Goal: Information Seeking & Learning: Learn about a topic

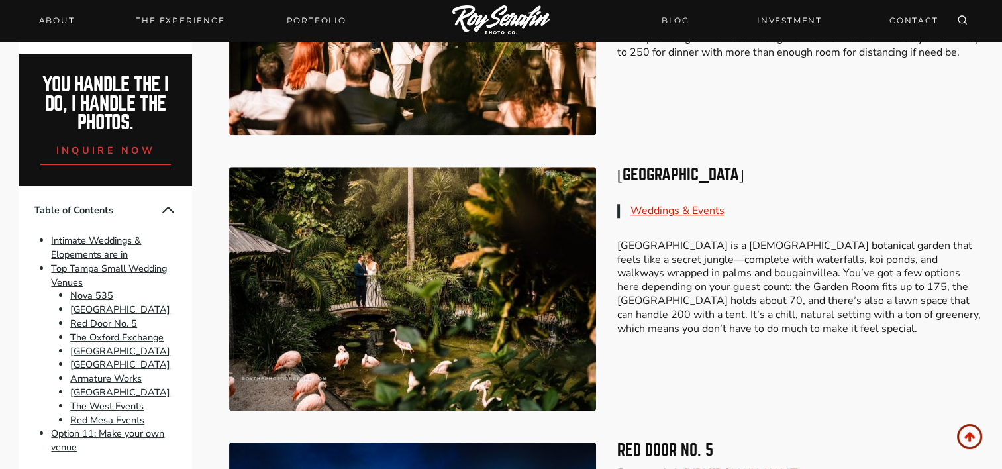
scroll to position [1125, 0]
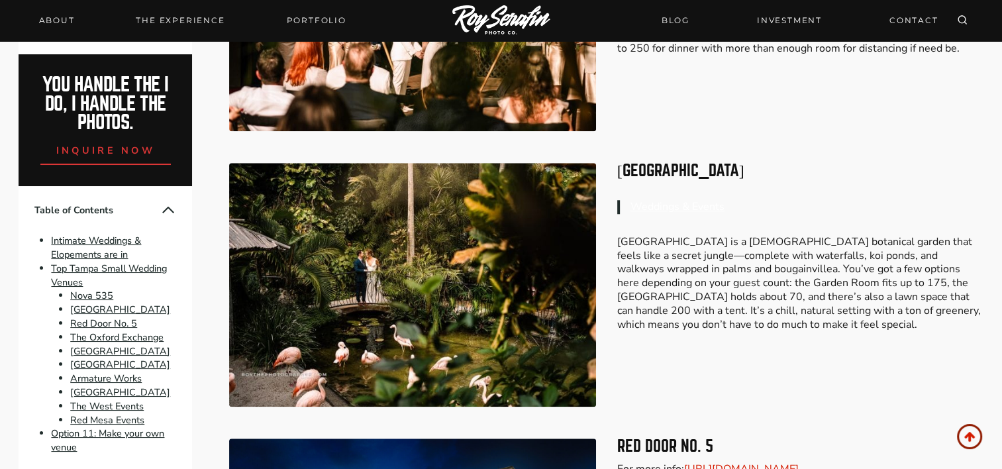
click at [643, 207] on link "Weddings & Events" at bounding box center [677, 206] width 94 height 15
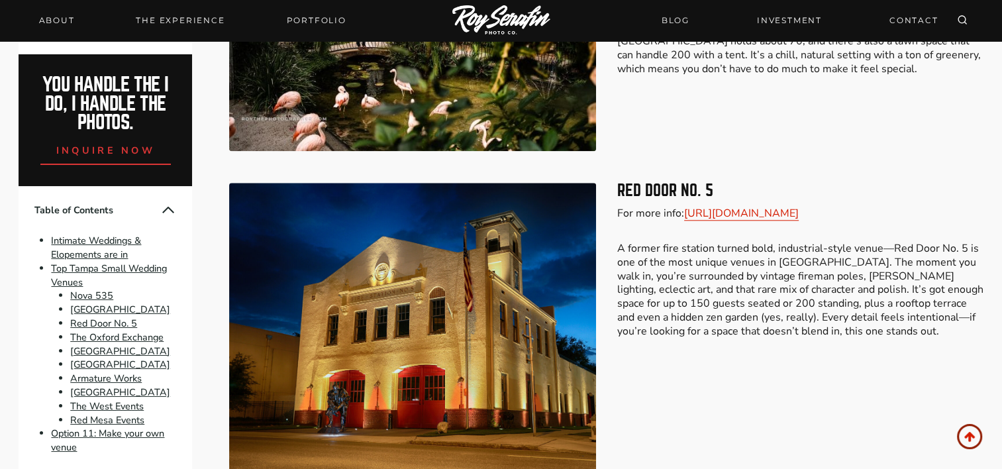
scroll to position [1390, 0]
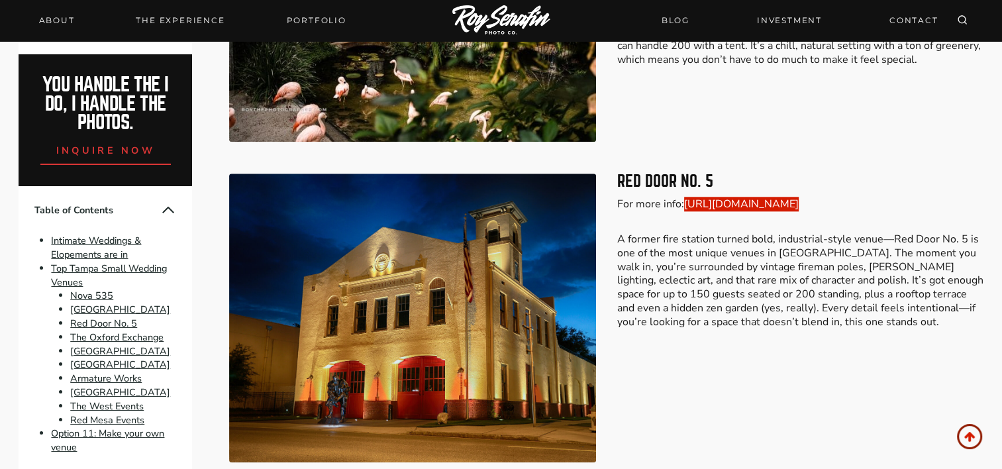
click at [739, 199] on link "https://www.reddoorno5.com/" at bounding box center [741, 204] width 115 height 15
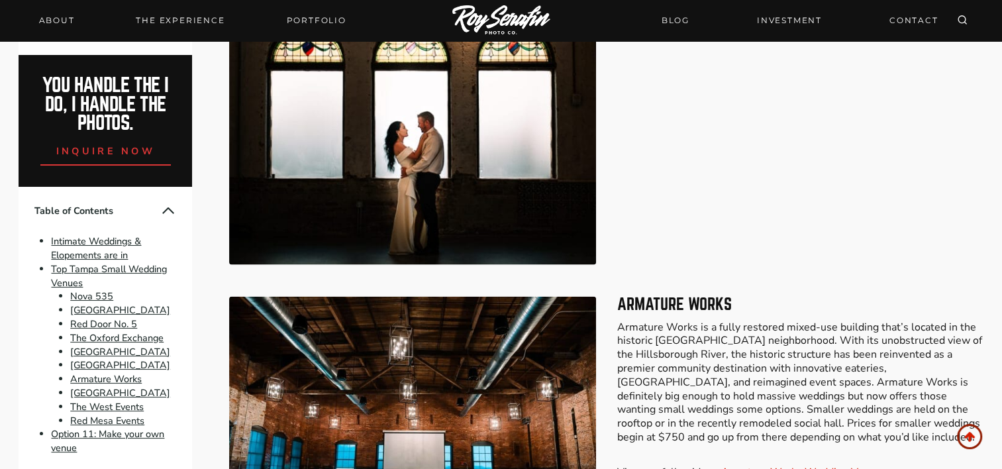
scroll to position [2979, 0]
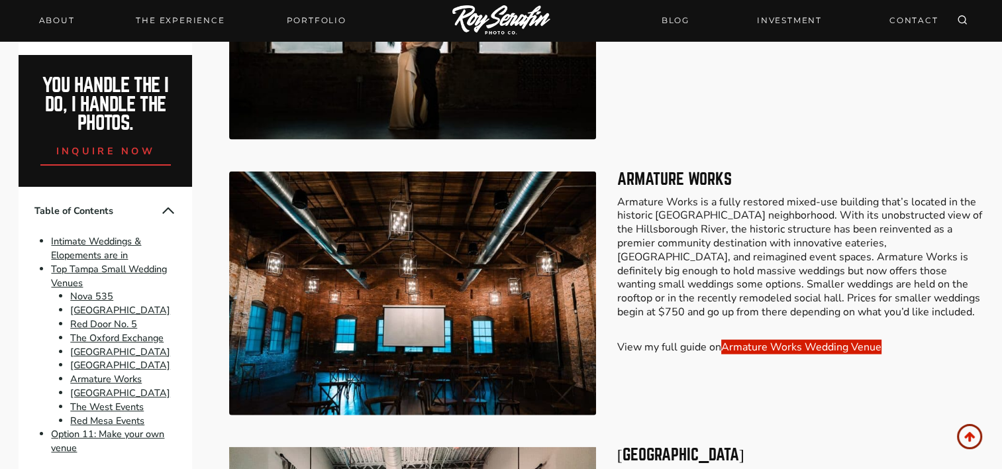
click at [737, 340] on link "Armature Works Wedding Venue" at bounding box center [801, 347] width 160 height 15
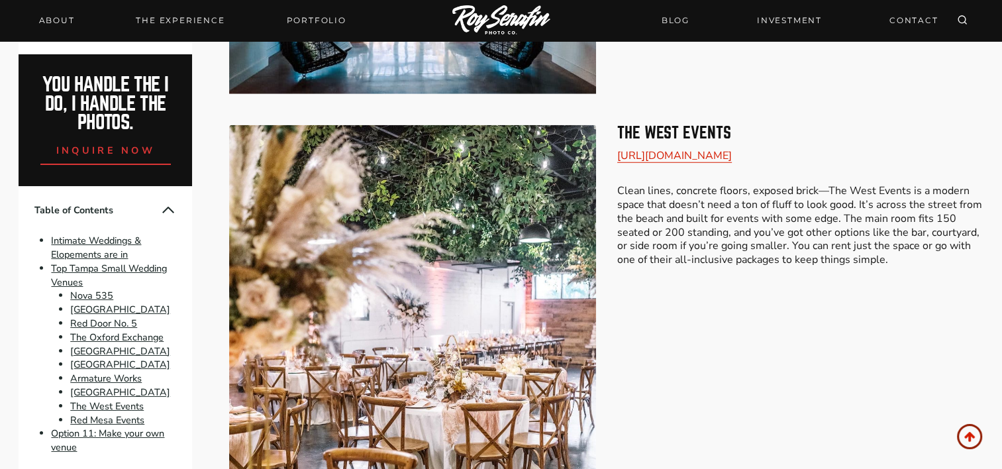
scroll to position [3574, 0]
click at [500, 254] on img at bounding box center [412, 352] width 366 height 457
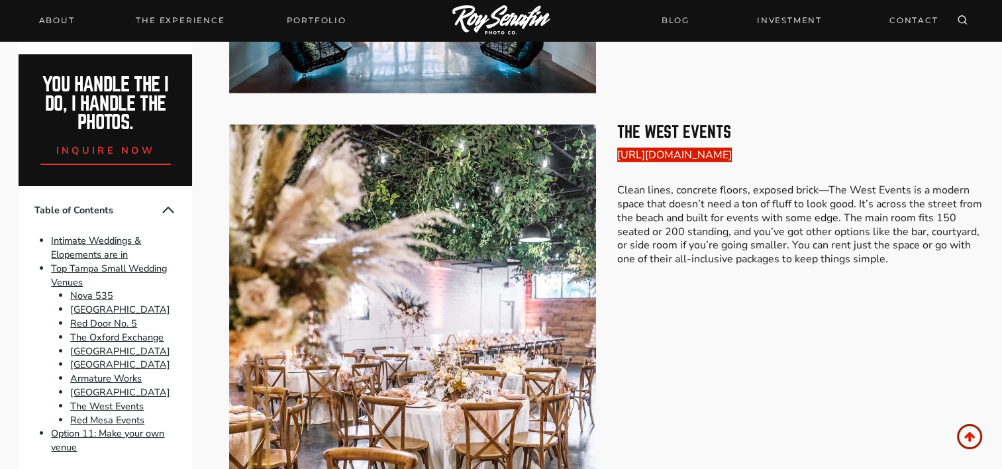
click at [653, 148] on link "https://www.thewesteventspace.com" at bounding box center [674, 155] width 115 height 15
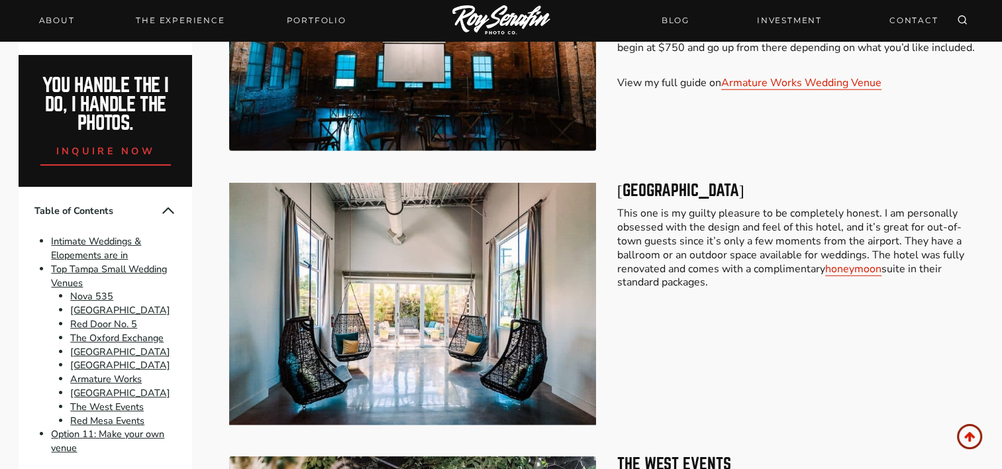
scroll to position [3243, 0]
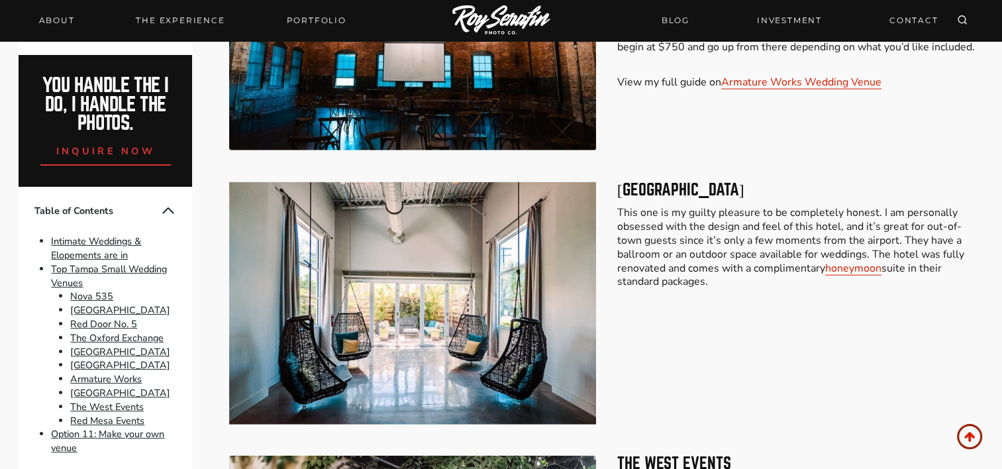
click at [469, 248] on img at bounding box center [412, 303] width 366 height 242
click at [825, 261] on link "honeymoon" at bounding box center [853, 268] width 56 height 15
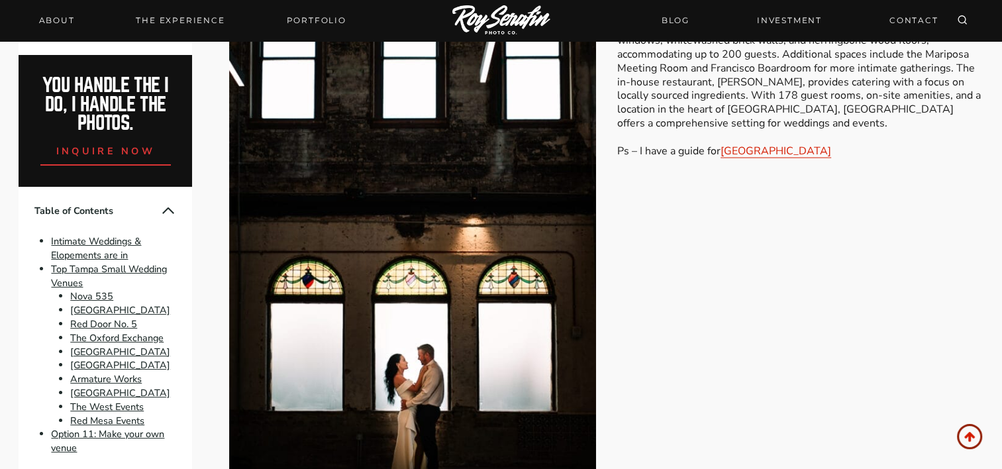
scroll to position [2648, 0]
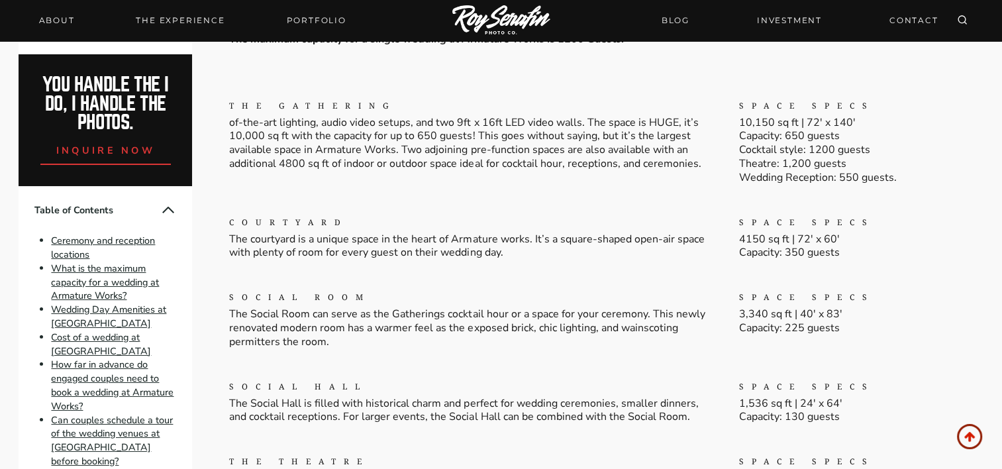
scroll to position [1589, 0]
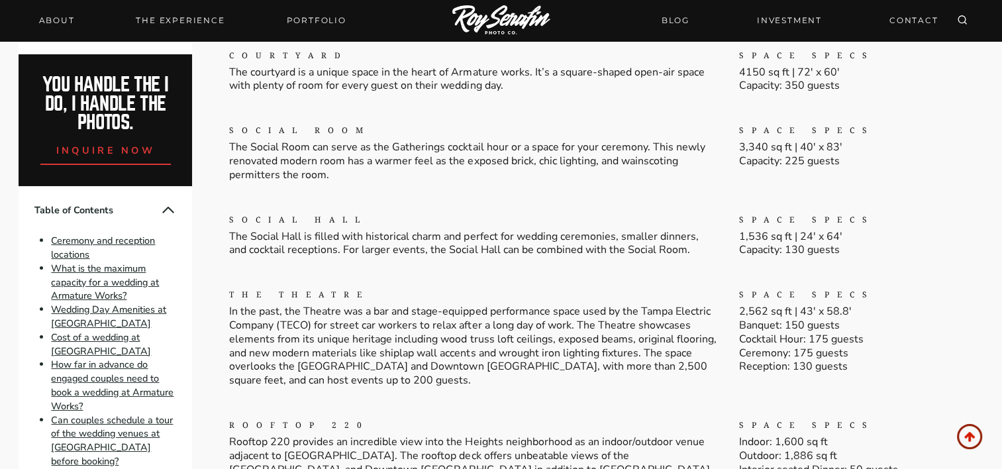
click at [455, 230] on p "The Social Hall is filled with historical charm and perfect for wedding ceremon…" at bounding box center [473, 244] width 489 height 28
click at [301, 21] on link "Portfolio" at bounding box center [315, 20] width 75 height 19
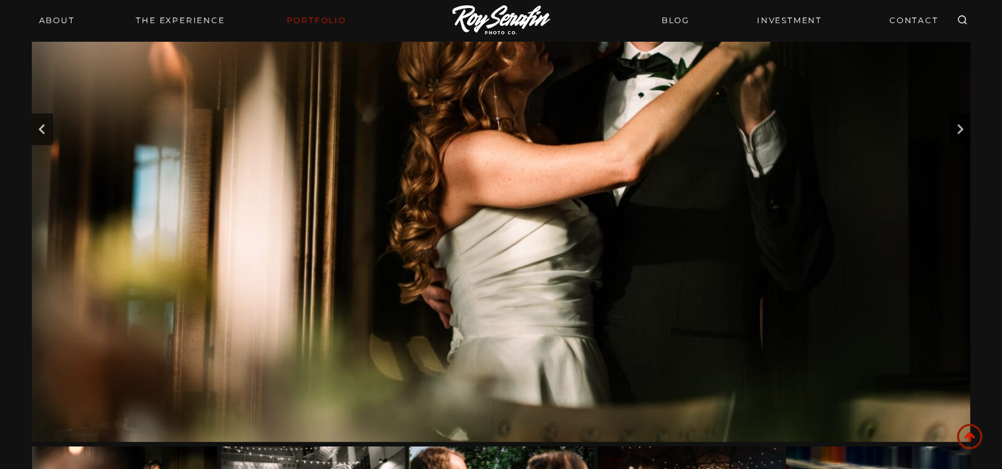
scroll to position [199, 0]
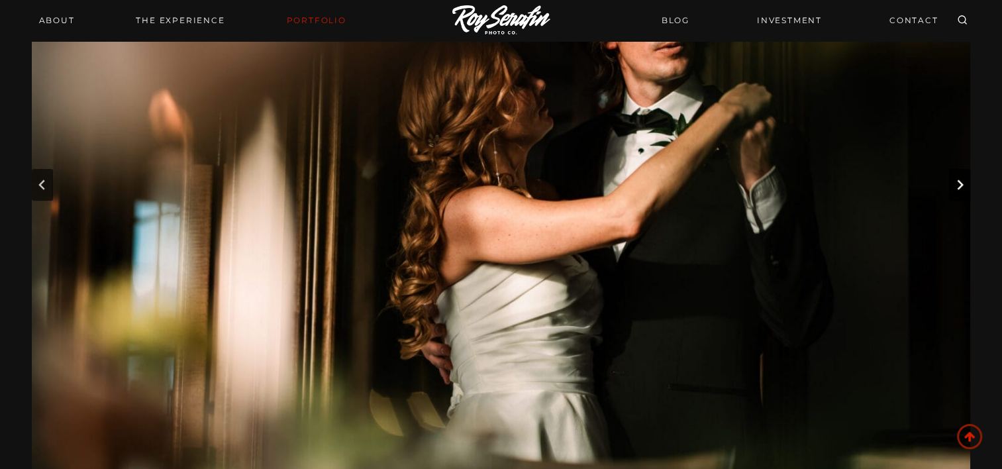
click at [959, 187] on icon "Next slide" at bounding box center [959, 185] width 6 height 10
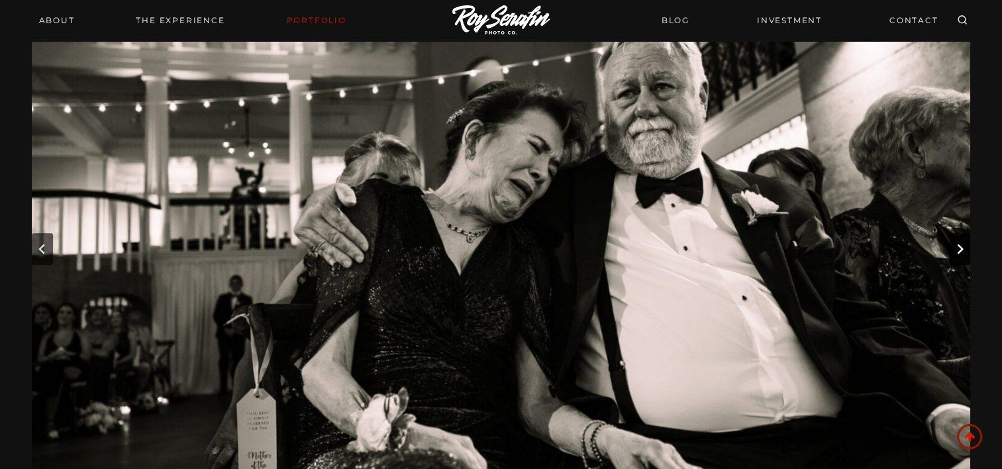
scroll to position [132, 0]
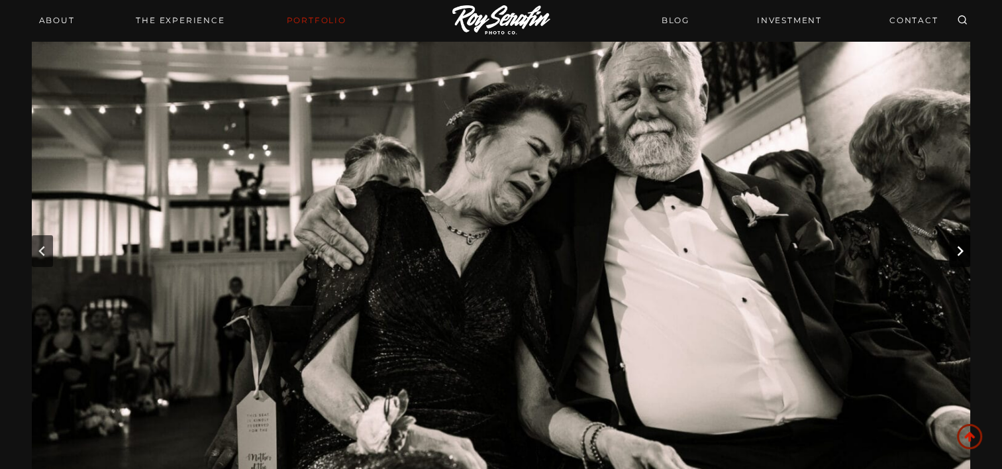
click at [957, 246] on icon "Next slide" at bounding box center [959, 251] width 6 height 10
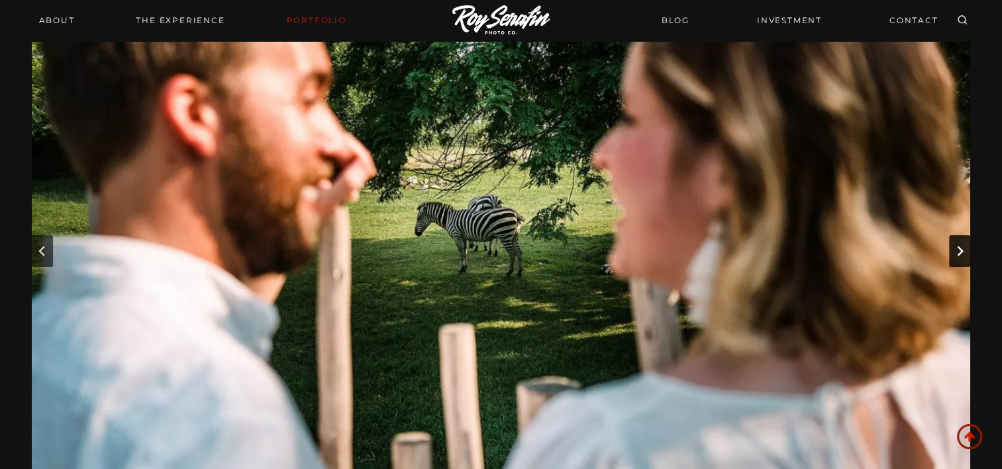
click at [957, 246] on icon "Next slide" at bounding box center [959, 251] width 6 height 10
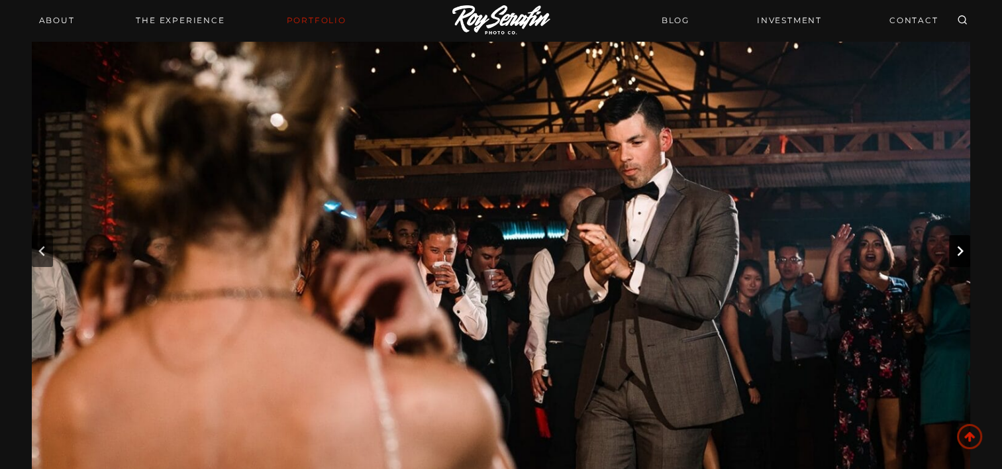
click at [957, 246] on icon "Next slide" at bounding box center [959, 251] width 6 height 10
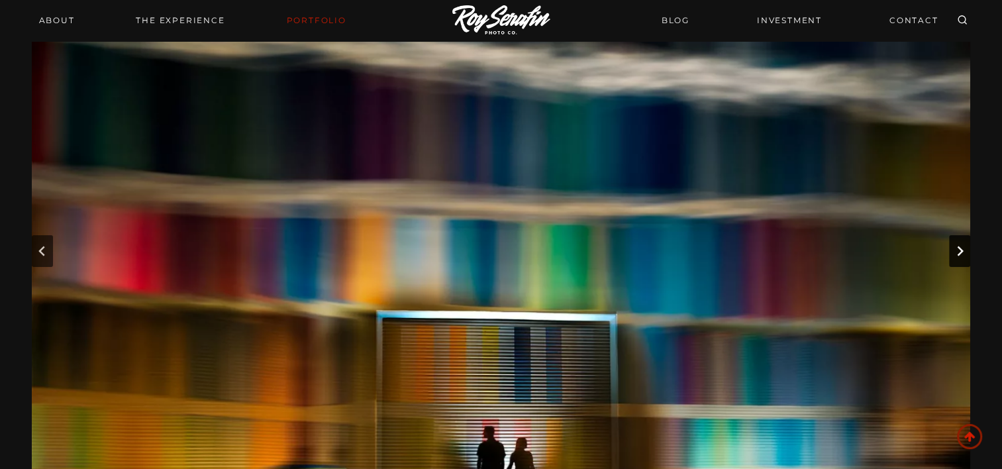
click at [957, 246] on icon "Next slide" at bounding box center [959, 251] width 6 height 10
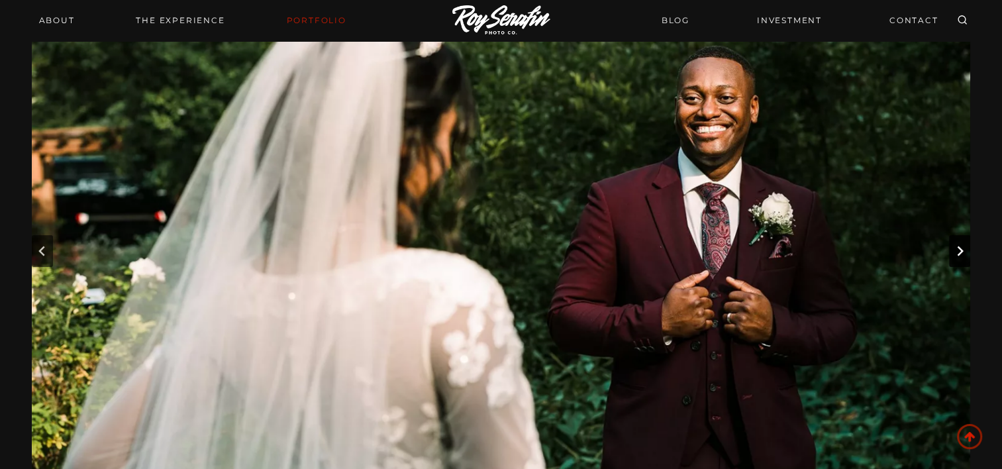
click at [957, 246] on icon "Next slide" at bounding box center [959, 251] width 6 height 10
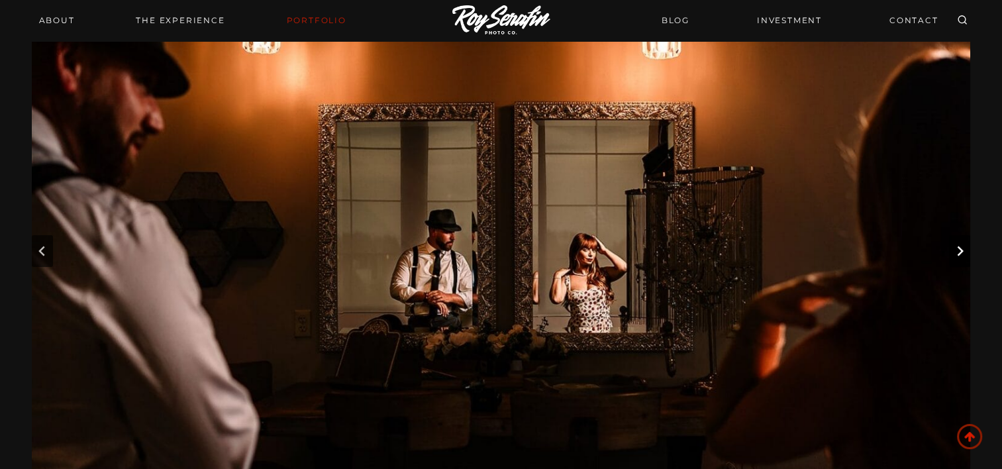
click at [957, 246] on icon "Next slide" at bounding box center [959, 251] width 6 height 10
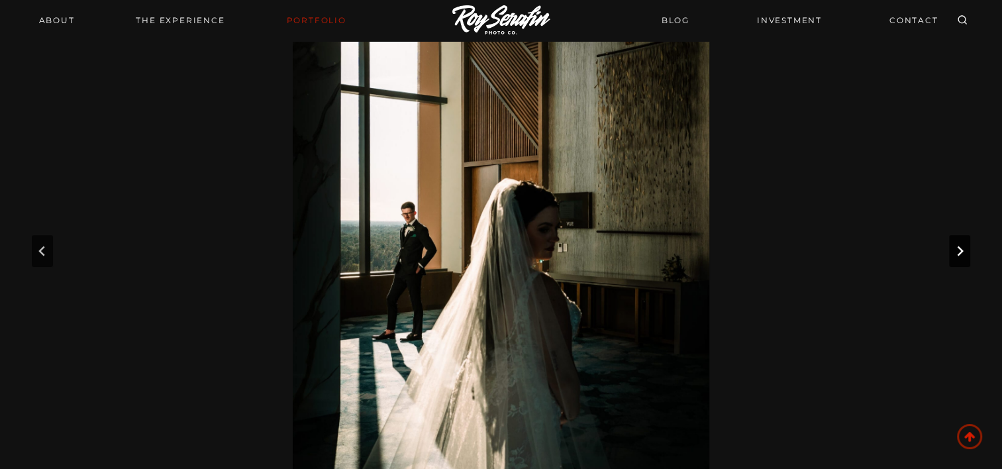
click at [957, 246] on icon "Next slide" at bounding box center [959, 251] width 6 height 10
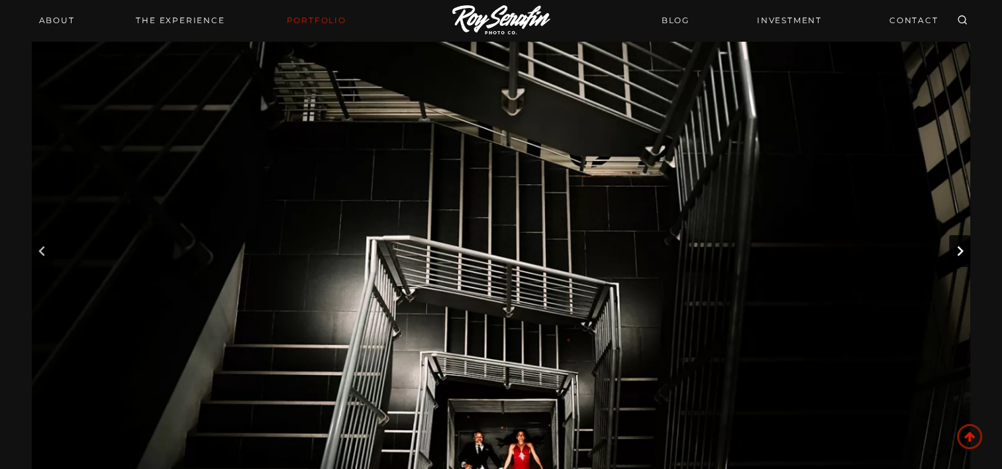
drag, startPoint x: 957, startPoint y: 246, endPoint x: 826, endPoint y: 250, distance: 131.1
click at [831, 250] on div at bounding box center [501, 251] width 938 height 626
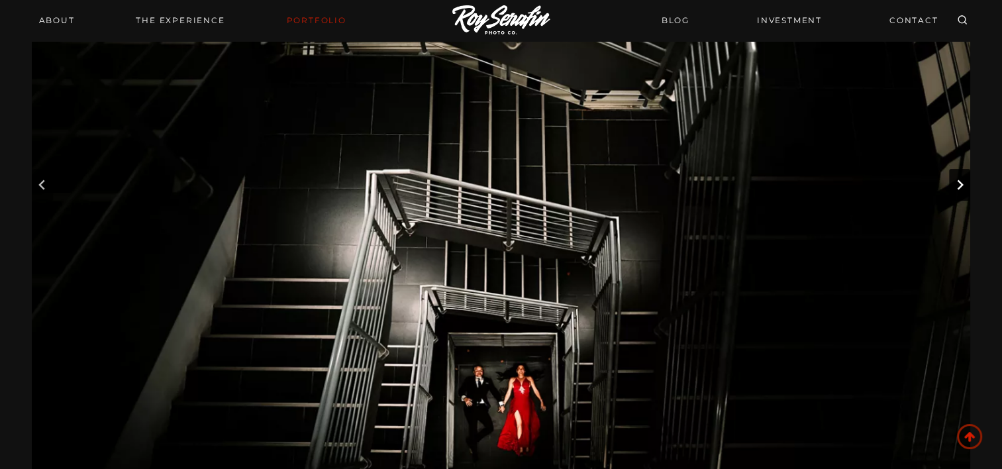
scroll to position [199, 0]
click at [962, 191] on button "Next slide" at bounding box center [959, 185] width 21 height 32
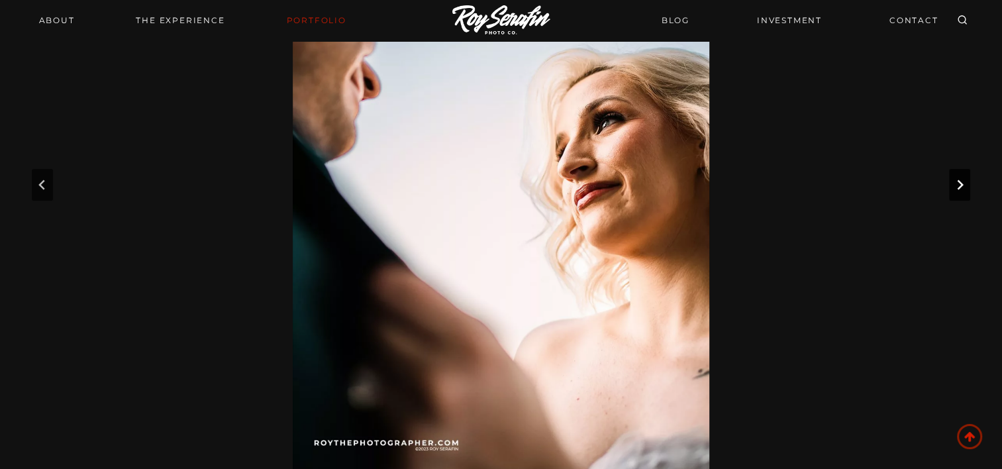
click at [962, 191] on button "Next slide" at bounding box center [959, 185] width 21 height 32
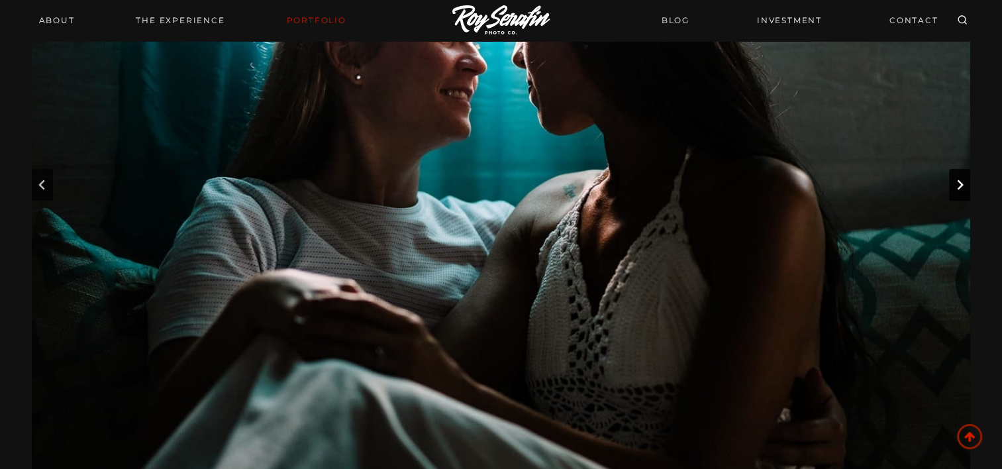
click at [962, 191] on button "Next slide" at bounding box center [959, 185] width 21 height 32
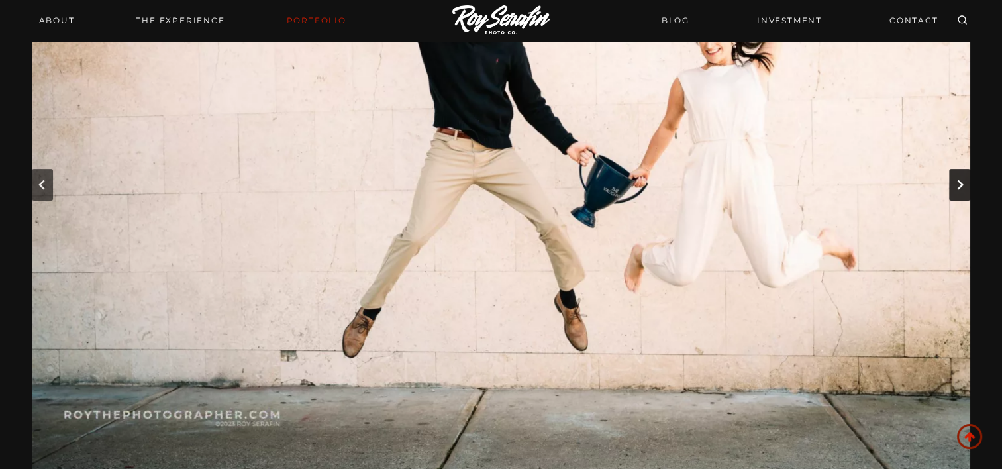
click at [962, 191] on button "Next slide" at bounding box center [959, 185] width 21 height 32
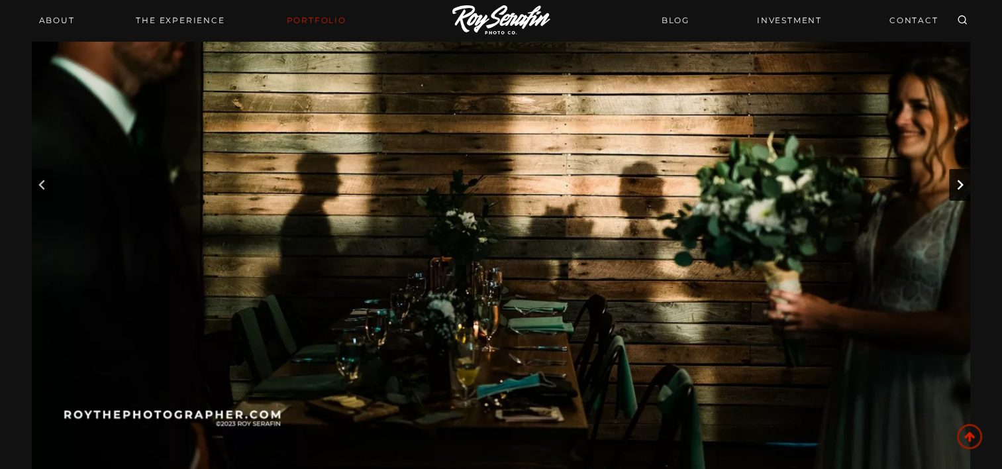
click at [962, 191] on button "Next slide" at bounding box center [959, 185] width 21 height 32
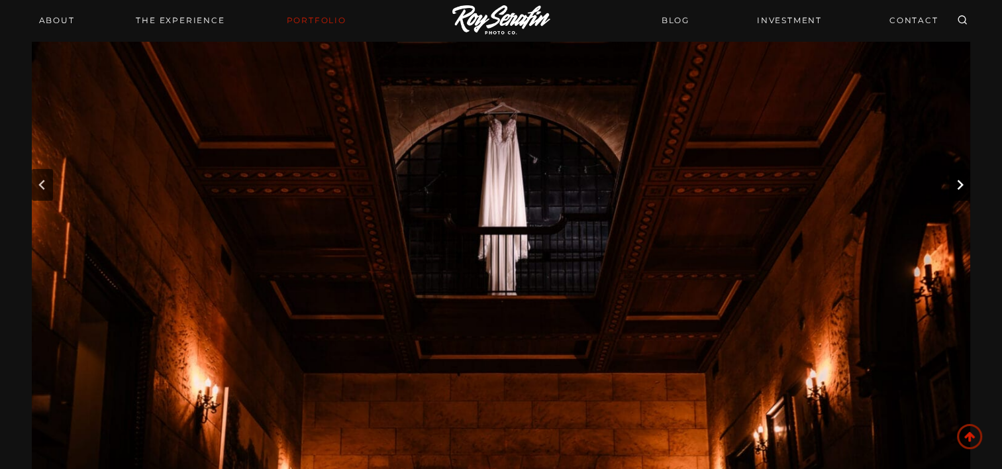
click at [962, 191] on button "Next slide" at bounding box center [959, 185] width 21 height 32
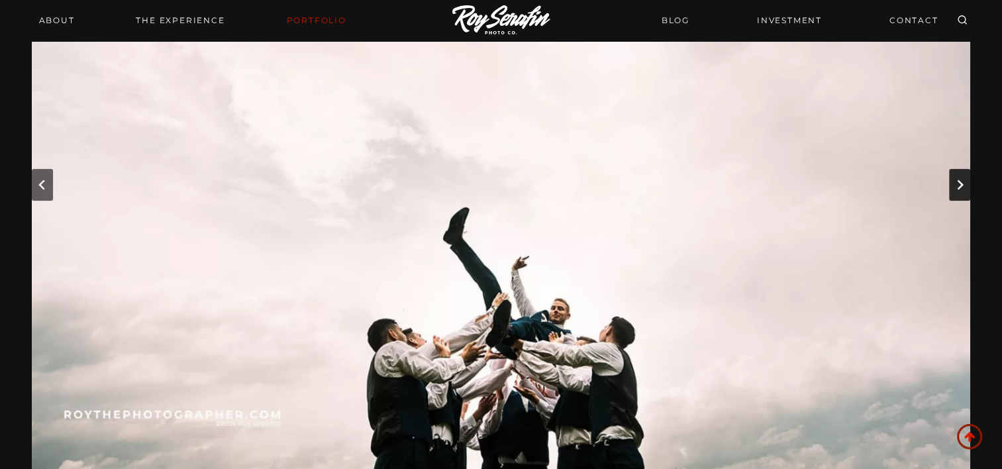
click at [962, 191] on button "Next slide" at bounding box center [959, 185] width 21 height 32
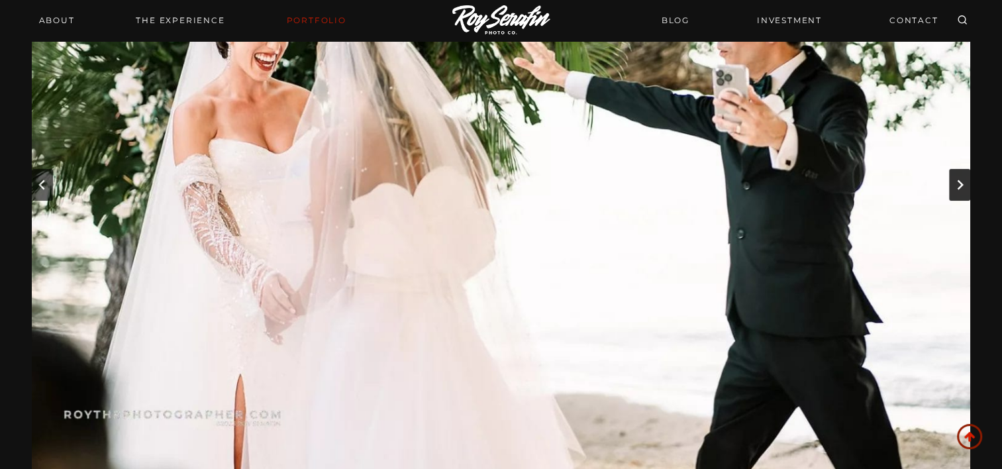
click at [962, 191] on button "Next slide" at bounding box center [959, 185] width 21 height 32
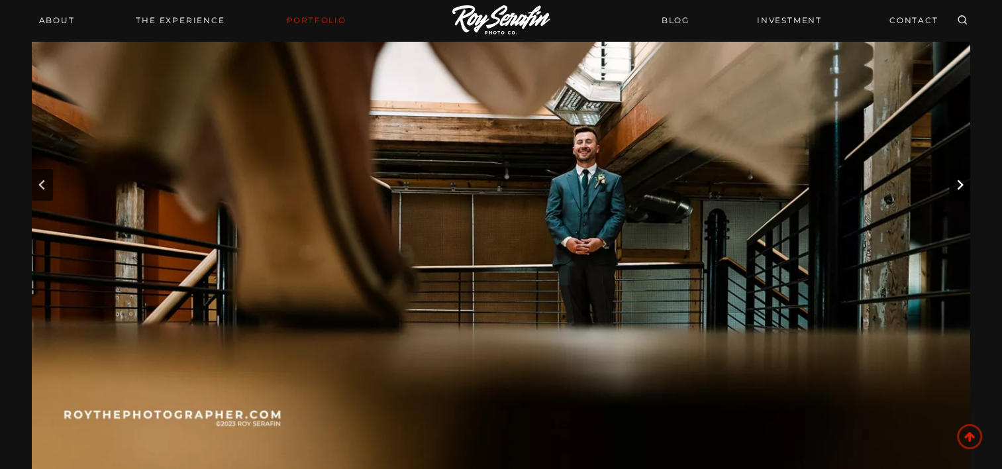
click at [962, 191] on button "Next slide" at bounding box center [959, 185] width 21 height 32
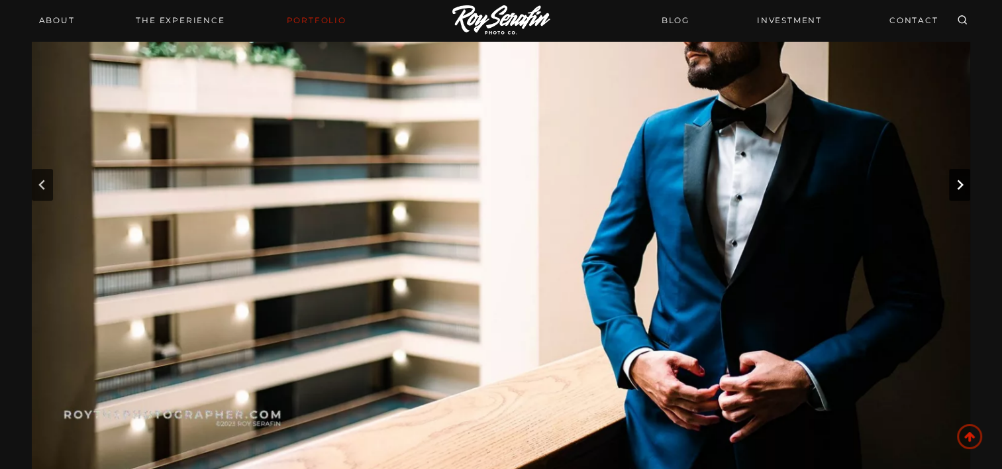
click at [962, 191] on button "Next slide" at bounding box center [959, 185] width 21 height 32
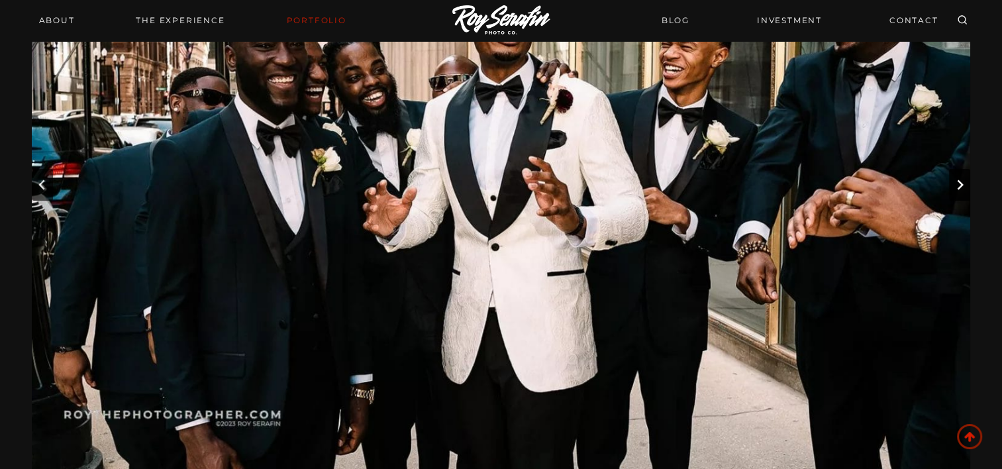
click at [962, 191] on button "Next slide" at bounding box center [959, 185] width 21 height 32
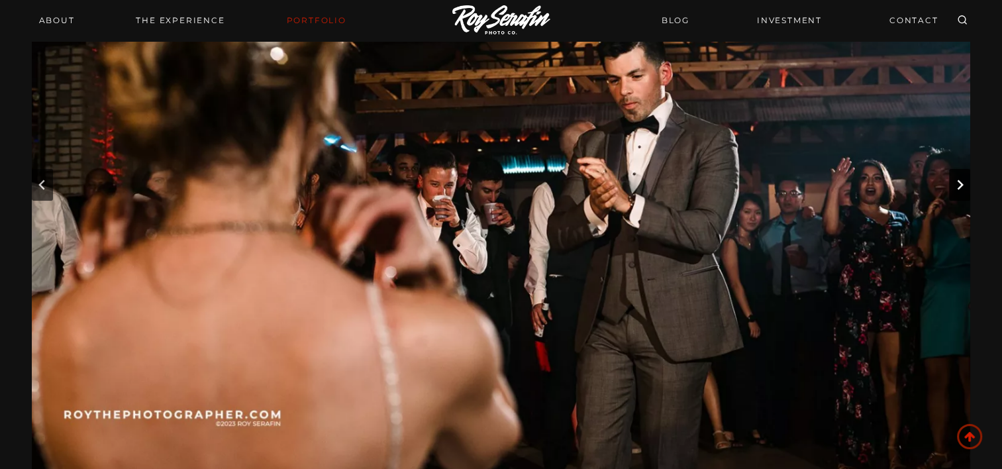
click at [962, 191] on button "Next slide" at bounding box center [959, 185] width 21 height 32
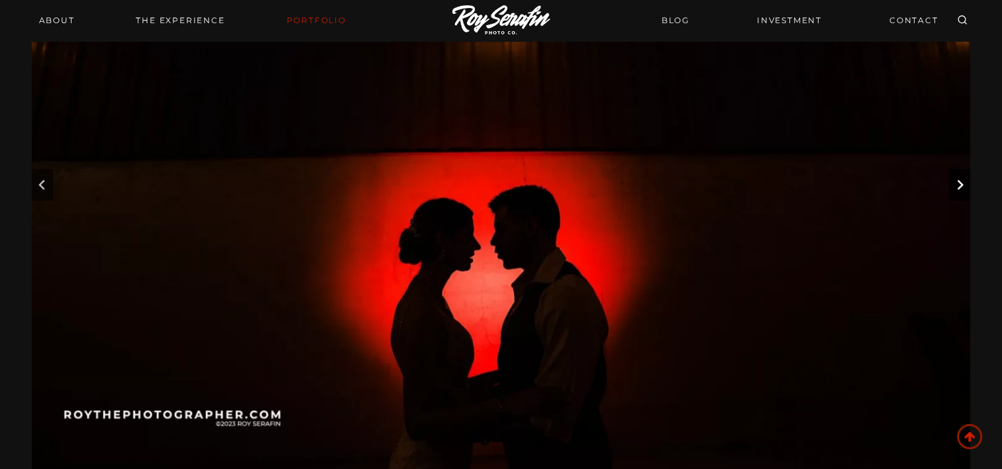
click at [962, 191] on button "Next slide" at bounding box center [959, 185] width 21 height 32
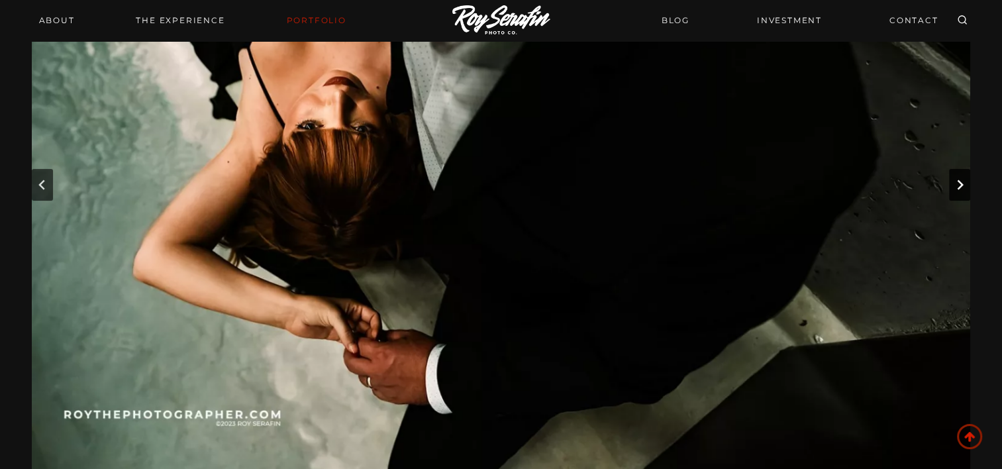
click at [962, 191] on button "Next slide" at bounding box center [959, 185] width 21 height 32
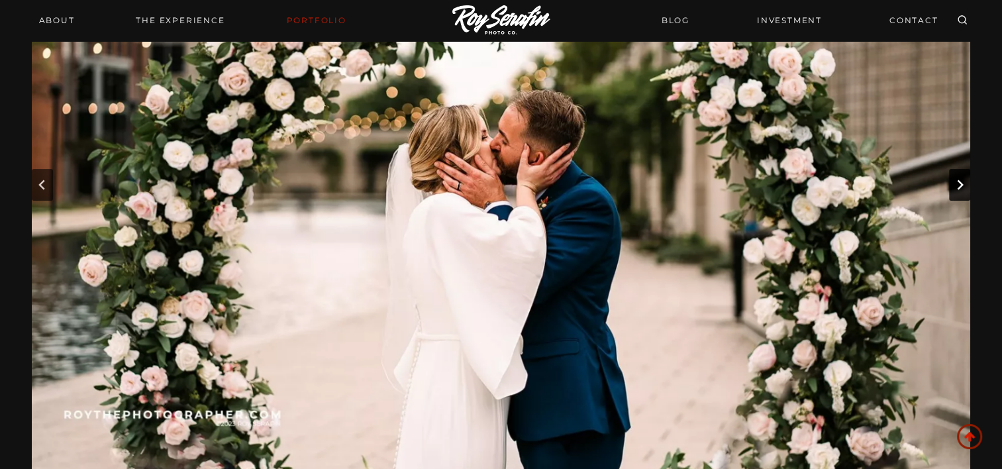
click at [962, 191] on button "Next slide" at bounding box center [959, 185] width 21 height 32
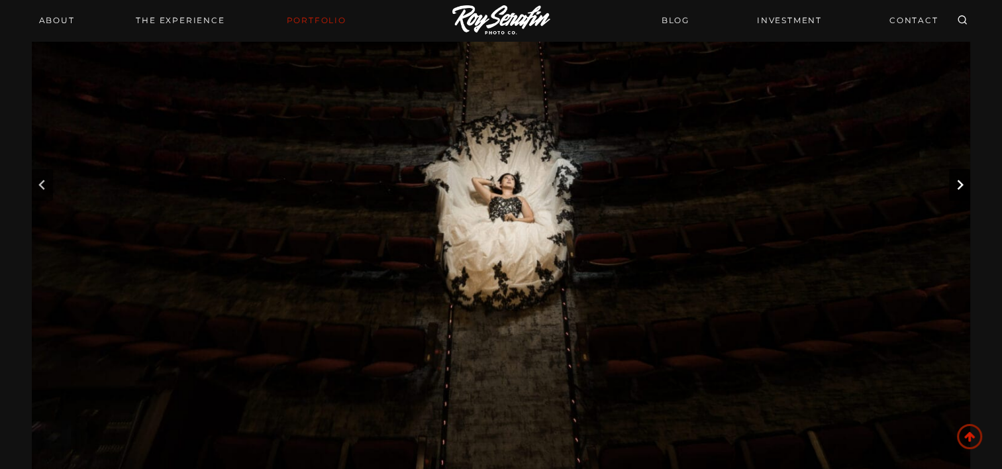
click at [962, 191] on button "Next slide" at bounding box center [959, 185] width 21 height 32
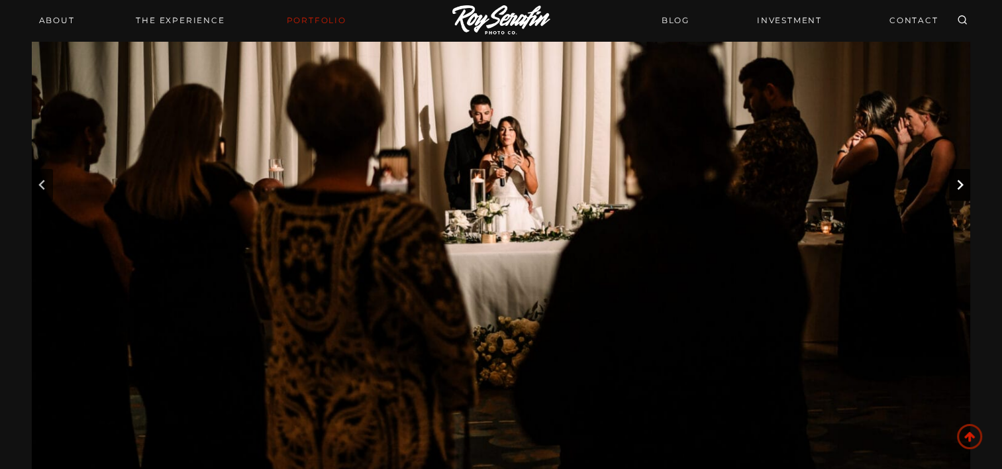
click at [962, 191] on button "Next slide" at bounding box center [959, 185] width 21 height 32
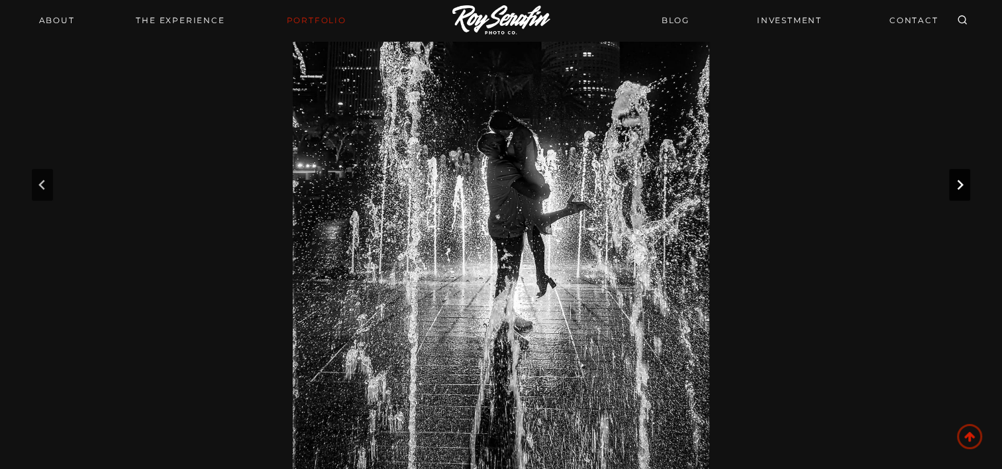
click at [962, 191] on button "Next slide" at bounding box center [959, 185] width 21 height 32
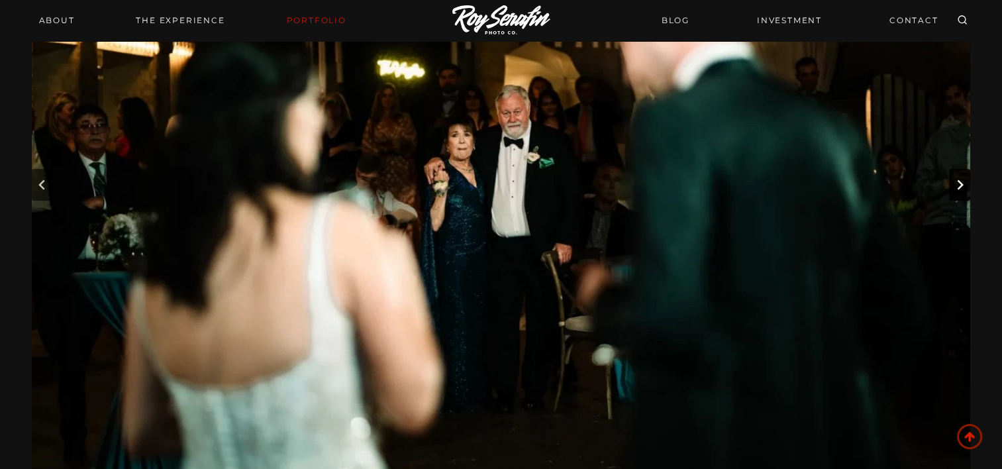
click at [962, 191] on button "Next slide" at bounding box center [959, 185] width 21 height 32
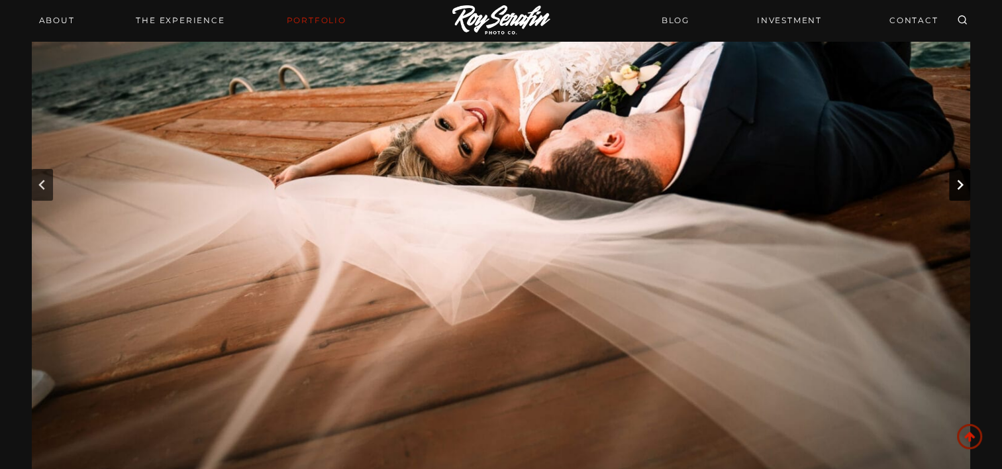
click at [962, 191] on button "Go to first slide" at bounding box center [959, 185] width 21 height 32
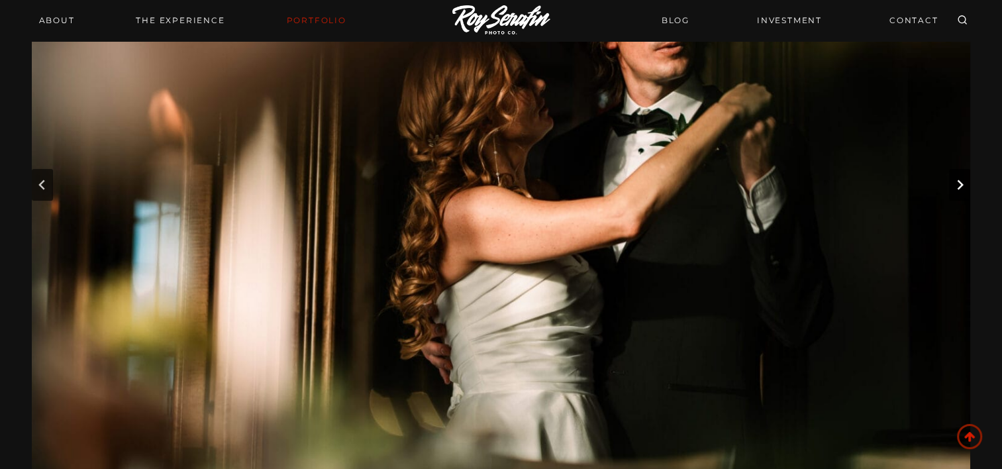
click at [962, 191] on button "Next slide" at bounding box center [959, 185] width 21 height 32
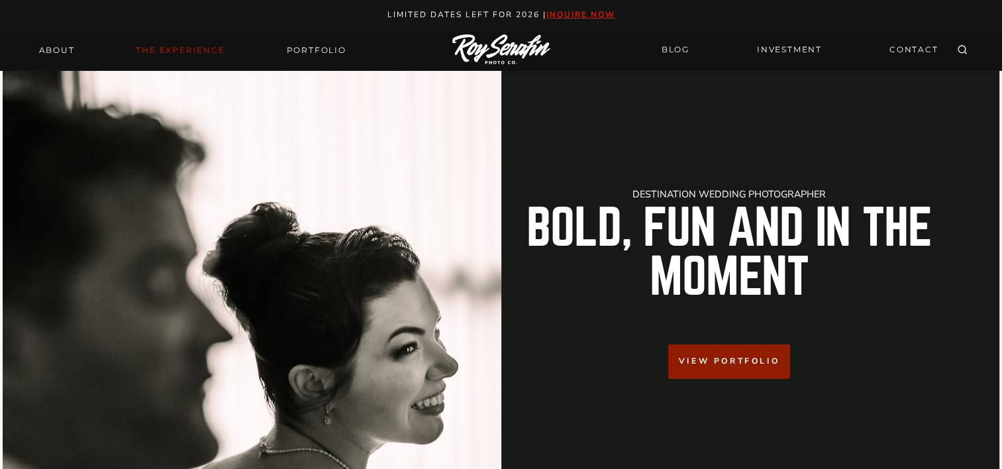
click at [147, 51] on link "THE EXPERIENCE" at bounding box center [180, 50] width 105 height 19
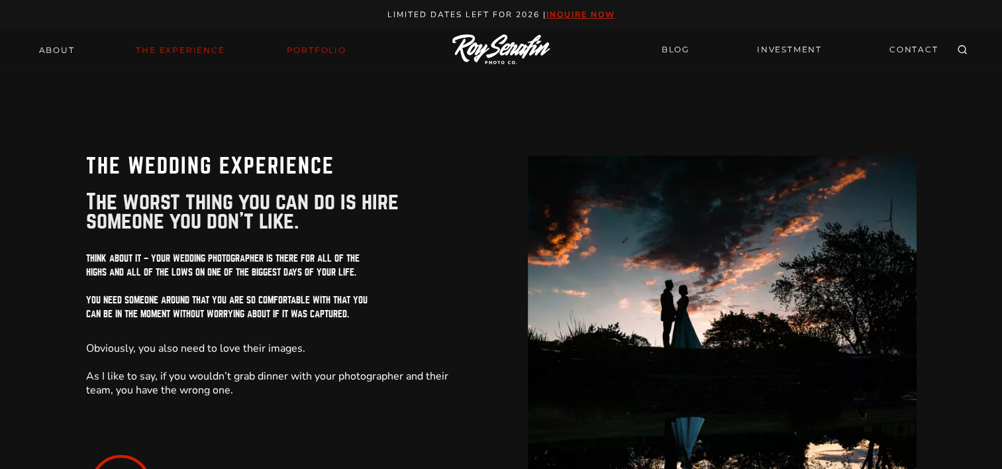
click at [301, 42] on link "Portfolio" at bounding box center [315, 50] width 75 height 19
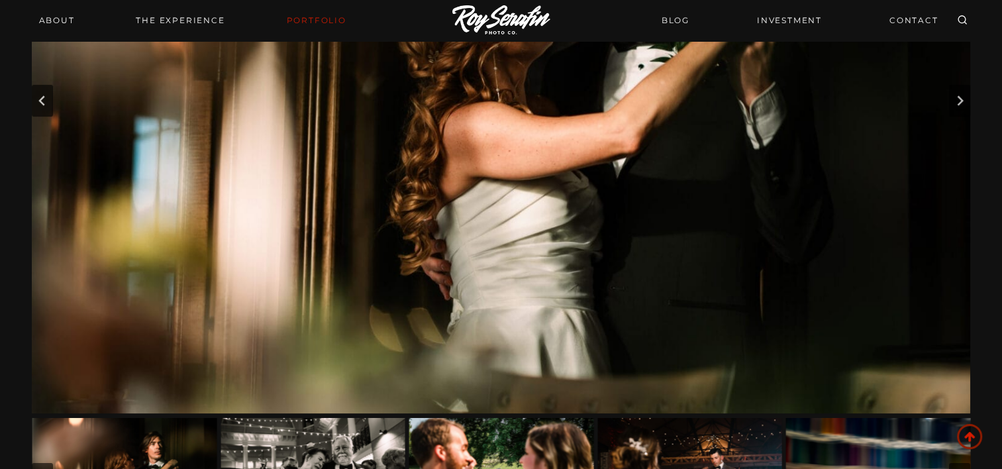
scroll to position [331, 0]
